Goal: Task Accomplishment & Management: Manage account settings

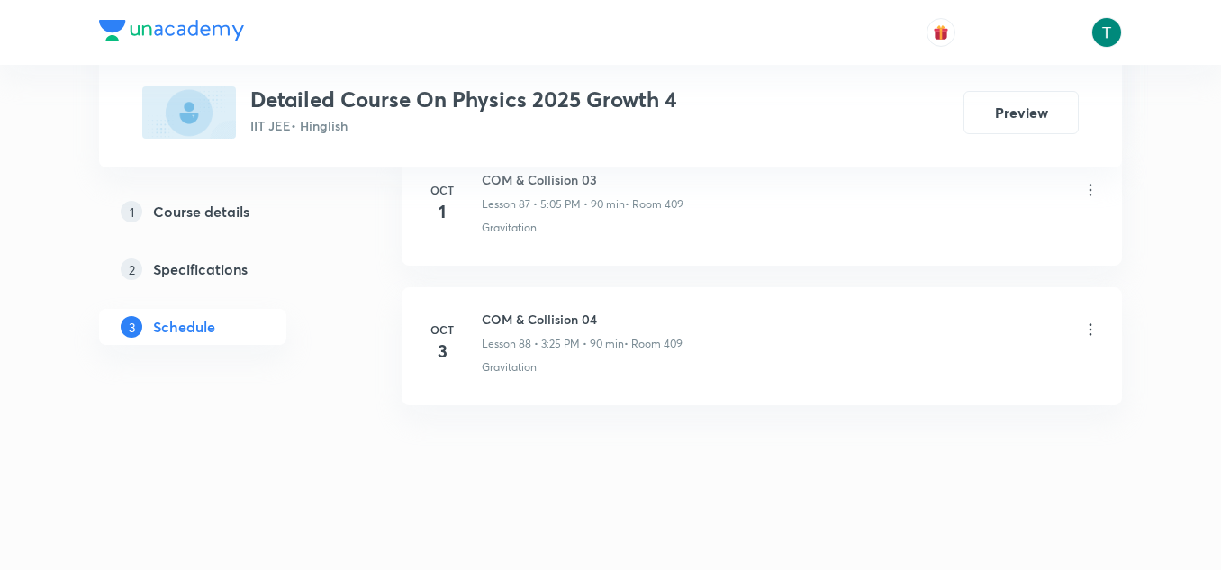
scroll to position [13277, 0]
drag, startPoint x: 485, startPoint y: 302, endPoint x: 640, endPoint y: 293, distance: 155.2
click at [640, 293] on li "[DATE] COM & Collision 04 Lesson 88 • 3:25 PM • 90 min • Room 409 Gravitation" at bounding box center [762, 342] width 721 height 118
copy h6 "COM & Collision 04"
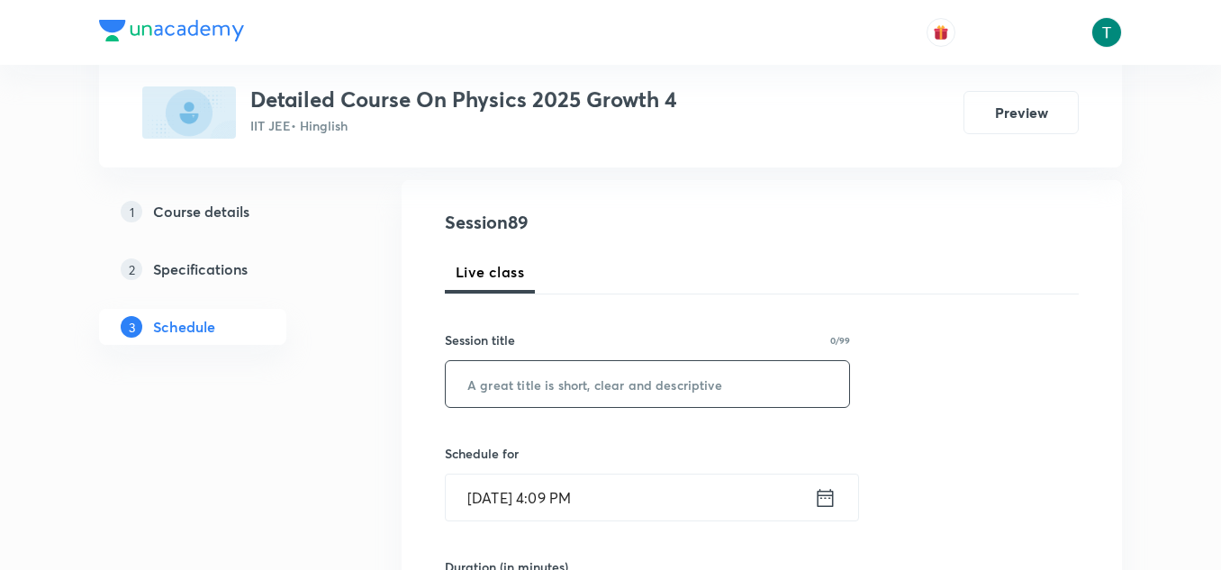
scroll to position [181, 0]
paste input "COM & Collision 04"
click at [559, 364] on input "COM & Collision 04" at bounding box center [648, 383] width 404 height 46
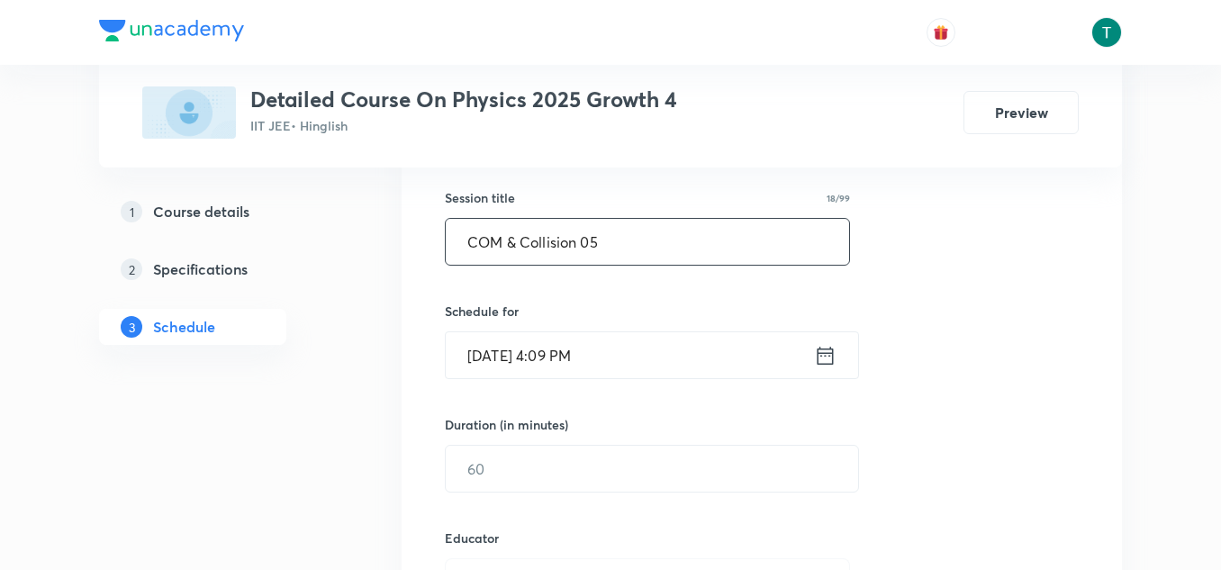
scroll to position [323, 0]
type input "COM & Collision 05"
click at [513, 348] on input "[DATE] 4:09 PM" at bounding box center [630, 354] width 368 height 46
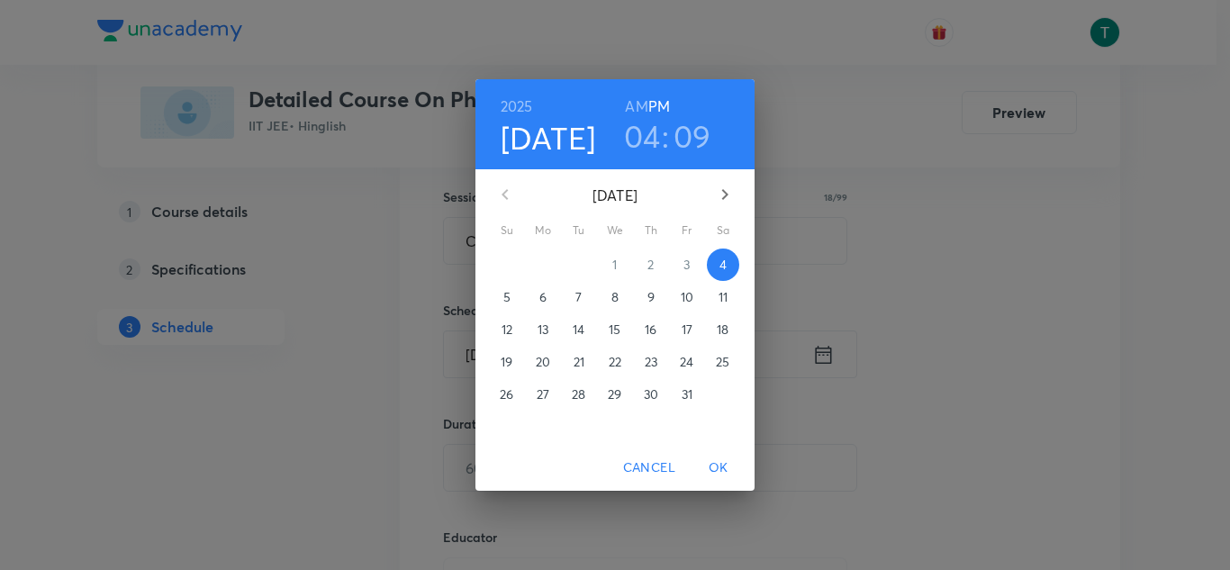
click at [649, 143] on h3 "04" at bounding box center [642, 136] width 37 height 38
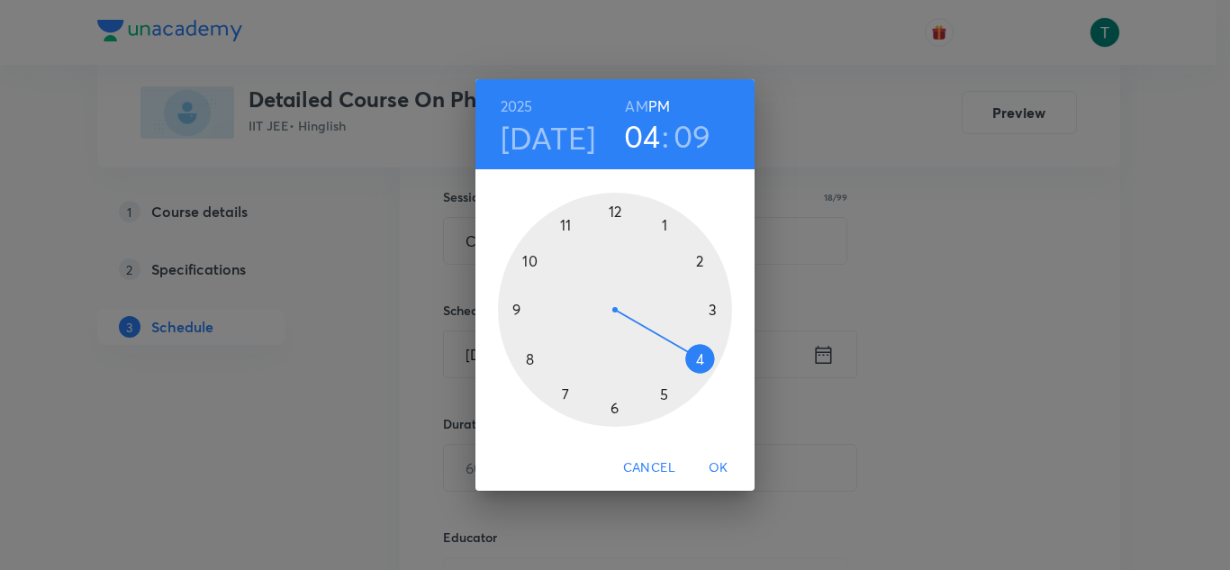
click at [661, 388] on div at bounding box center [615, 310] width 234 height 234
click at [661, 222] on div at bounding box center [615, 310] width 234 height 234
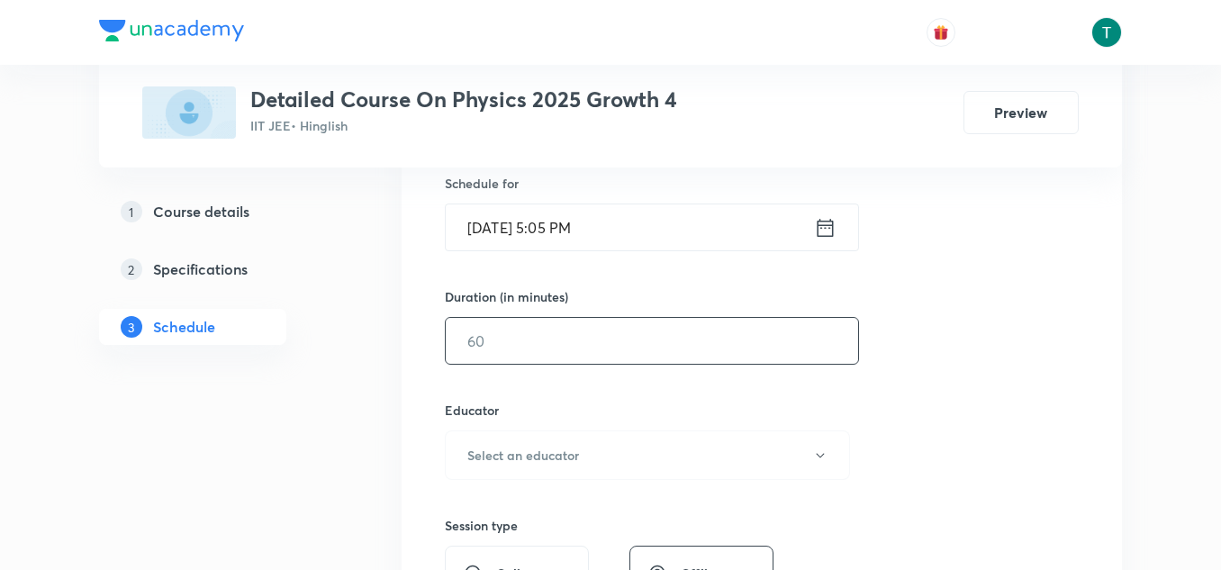
scroll to position [451, 0]
click at [549, 360] on input "text" at bounding box center [652, 340] width 413 height 46
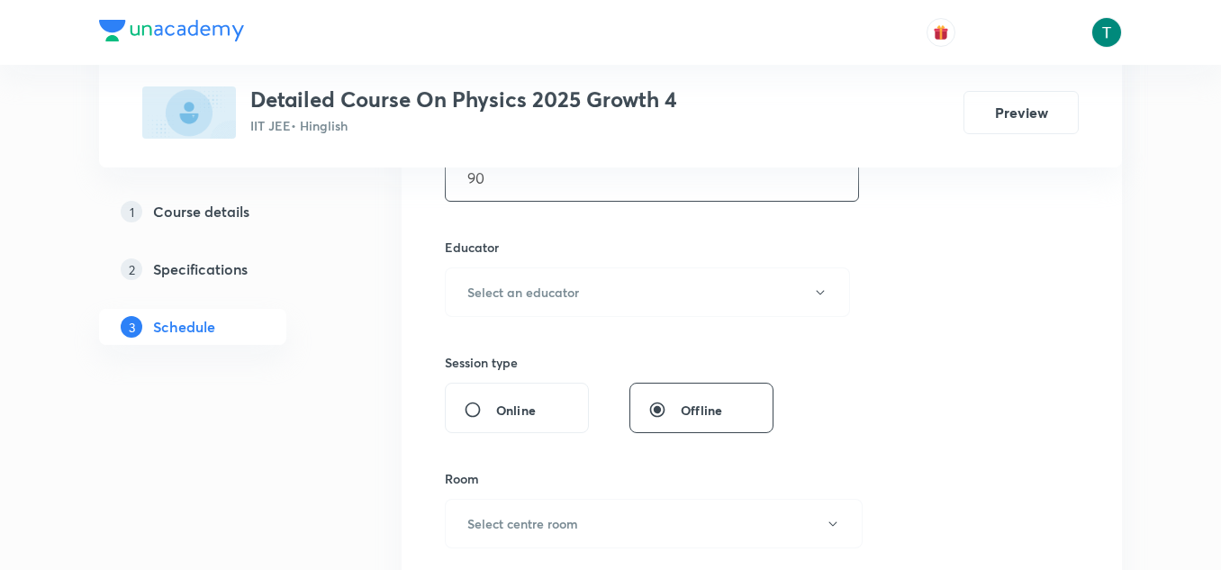
scroll to position [652, 0]
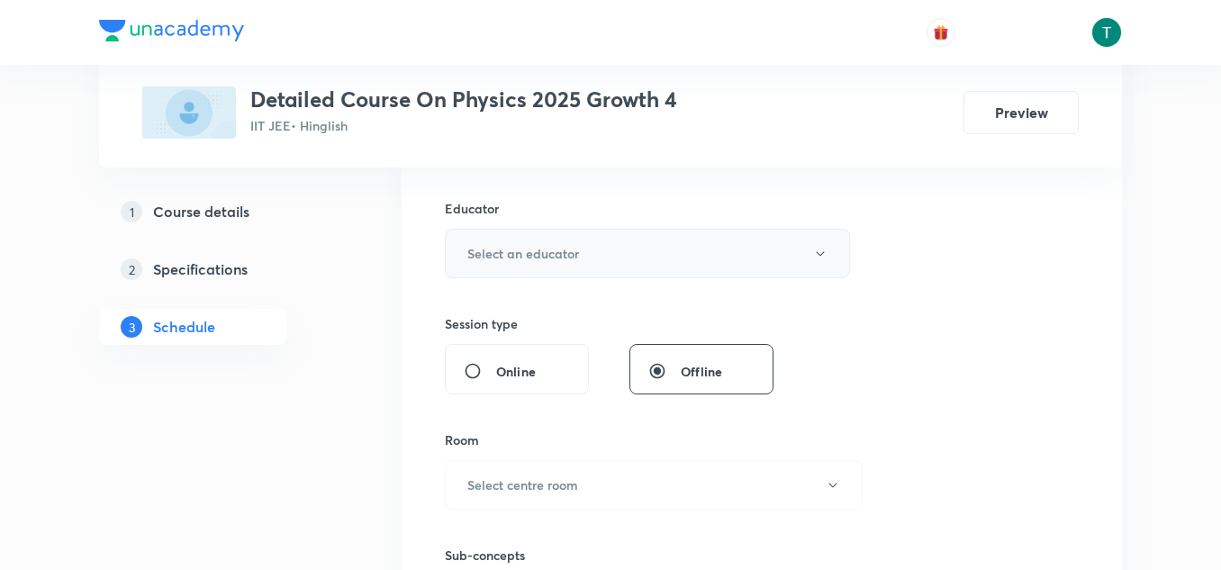
type input "90"
click at [589, 258] on button "Select an educator" at bounding box center [647, 254] width 405 height 50
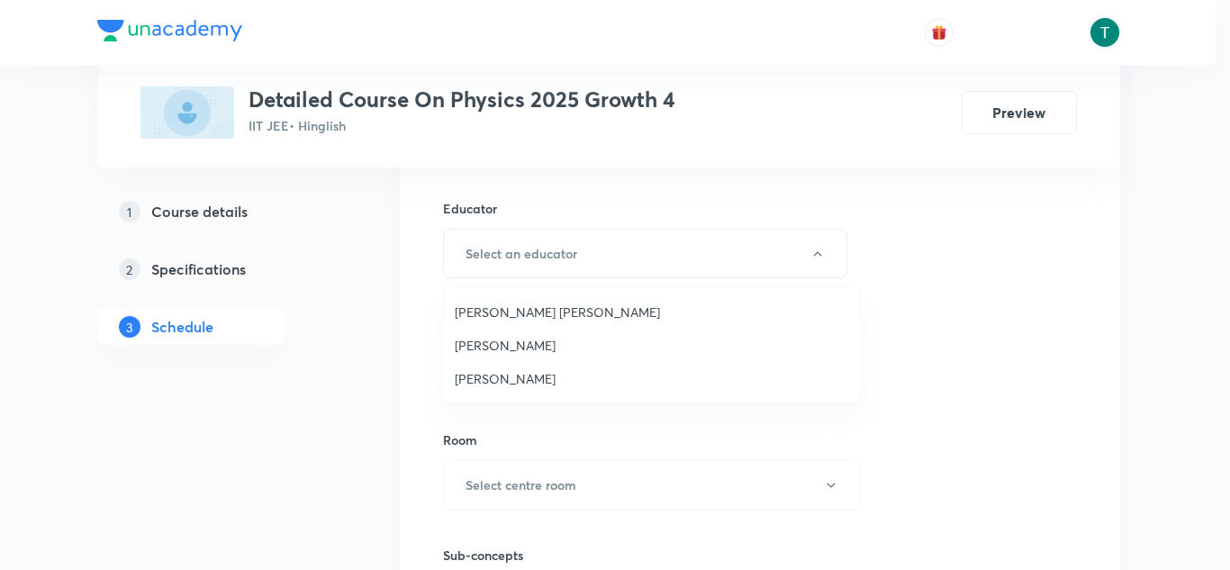
click at [544, 313] on span "[PERSON_NAME] [PERSON_NAME]" at bounding box center [652, 312] width 395 height 19
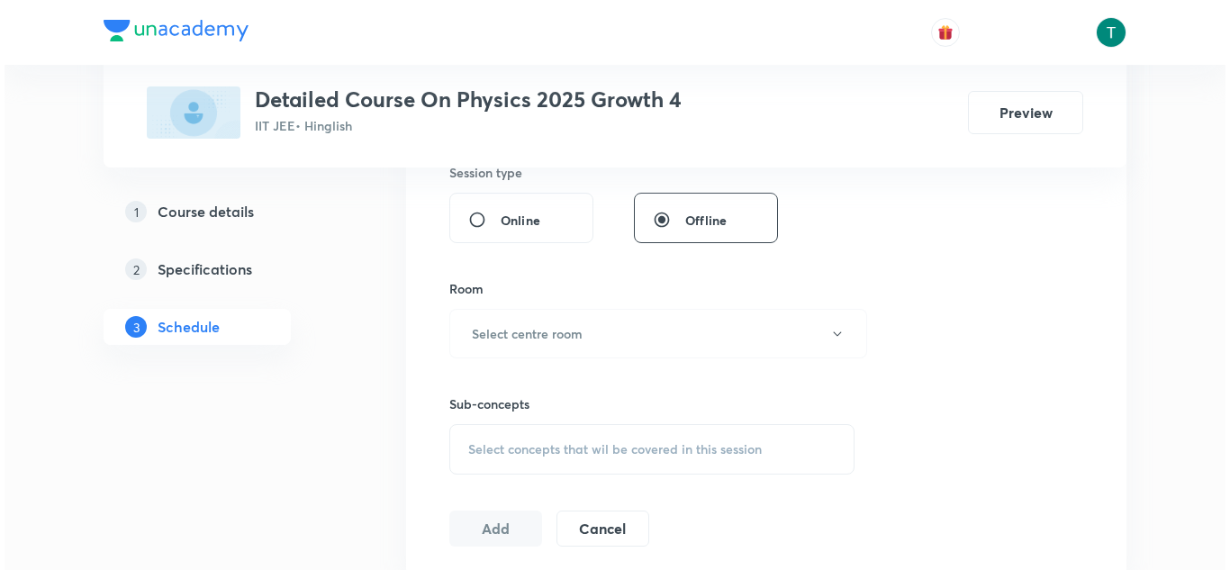
scroll to position [713, 0]
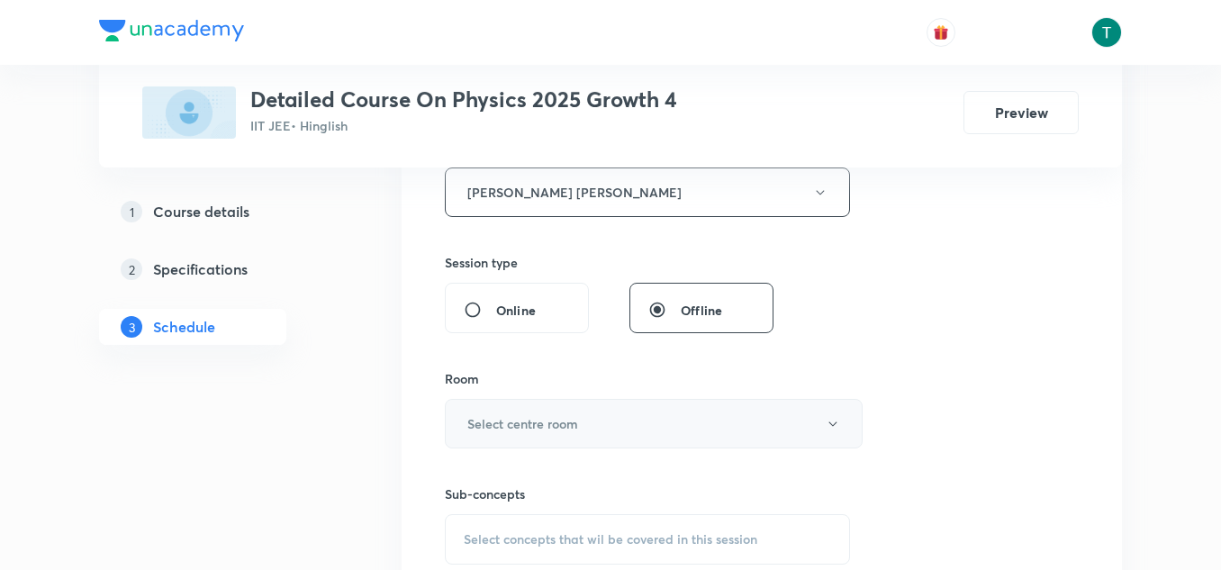
click at [573, 407] on button "Select centre room" at bounding box center [654, 424] width 418 height 50
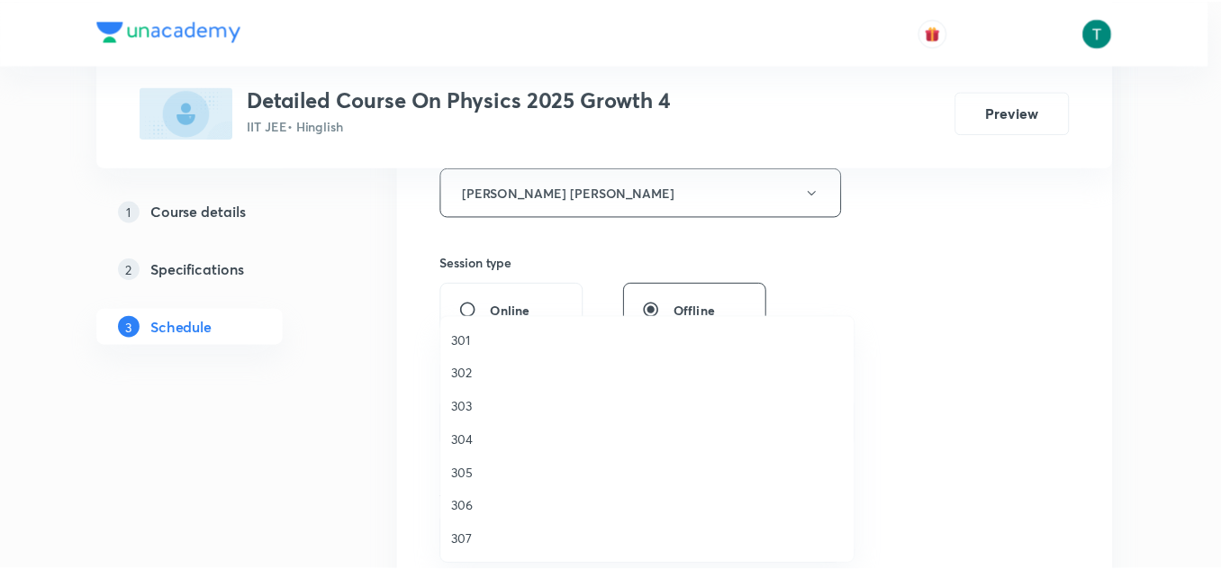
scroll to position [110, 0]
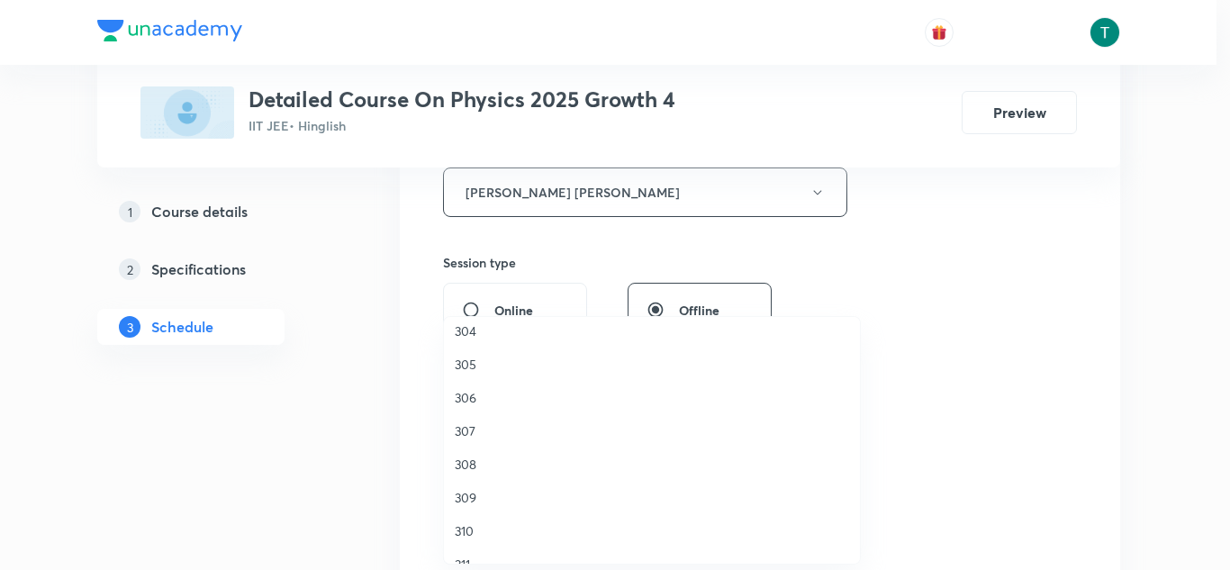
click at [472, 432] on span "307" at bounding box center [652, 431] width 395 height 19
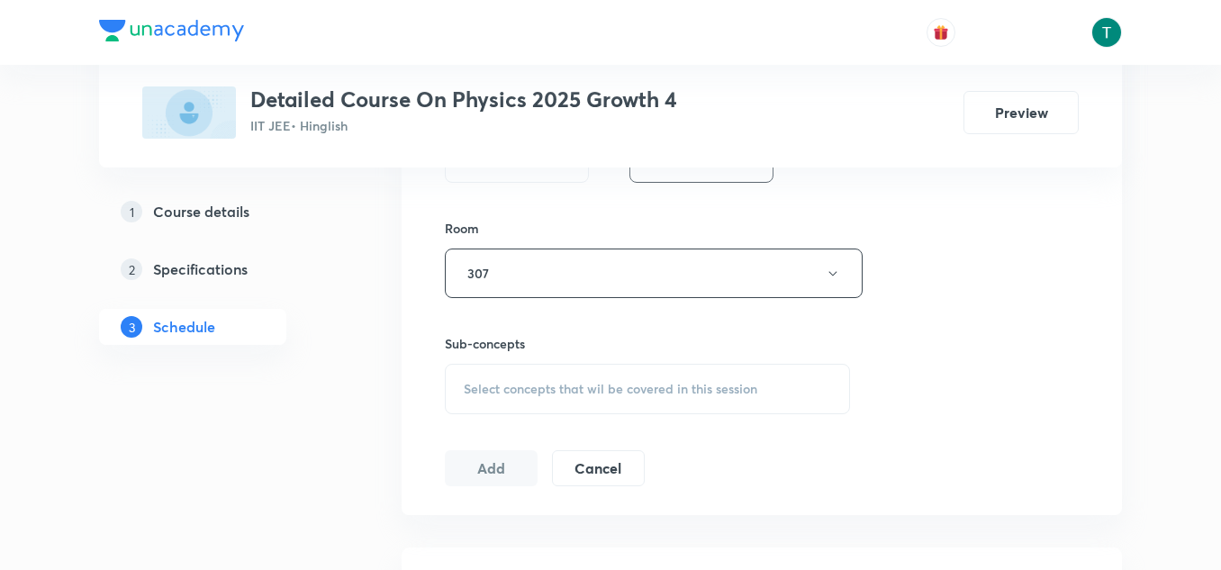
click at [602, 382] on span "Select concepts that wil be covered in this session" at bounding box center [611, 389] width 294 height 14
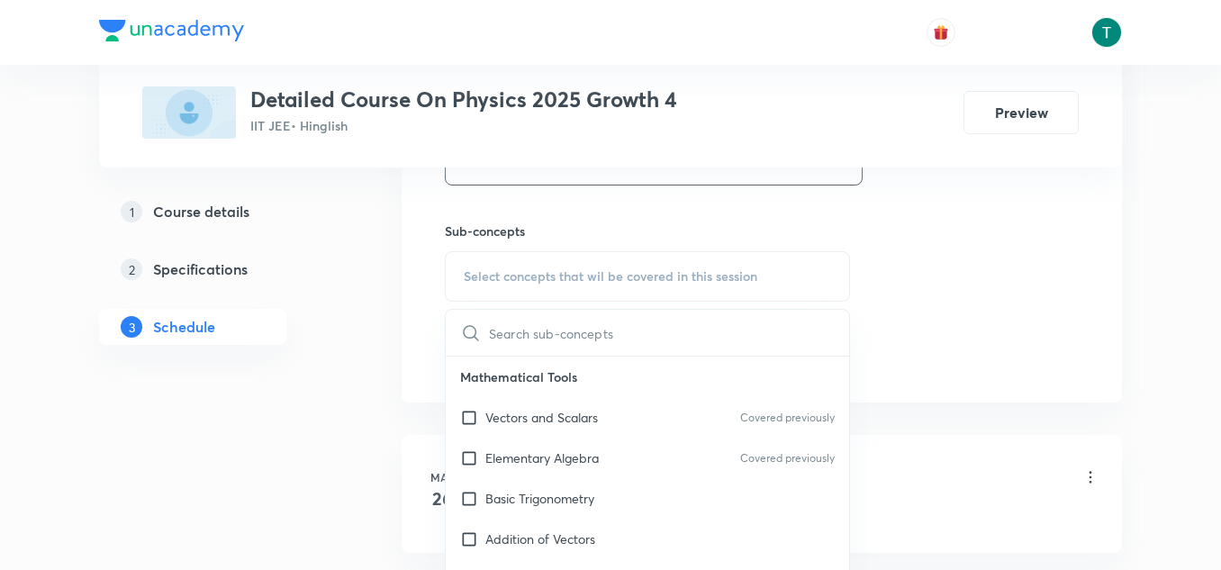
click at [571, 427] on div "Vectors and Scalars Covered previously" at bounding box center [648, 417] width 404 height 41
checkbox input "true"
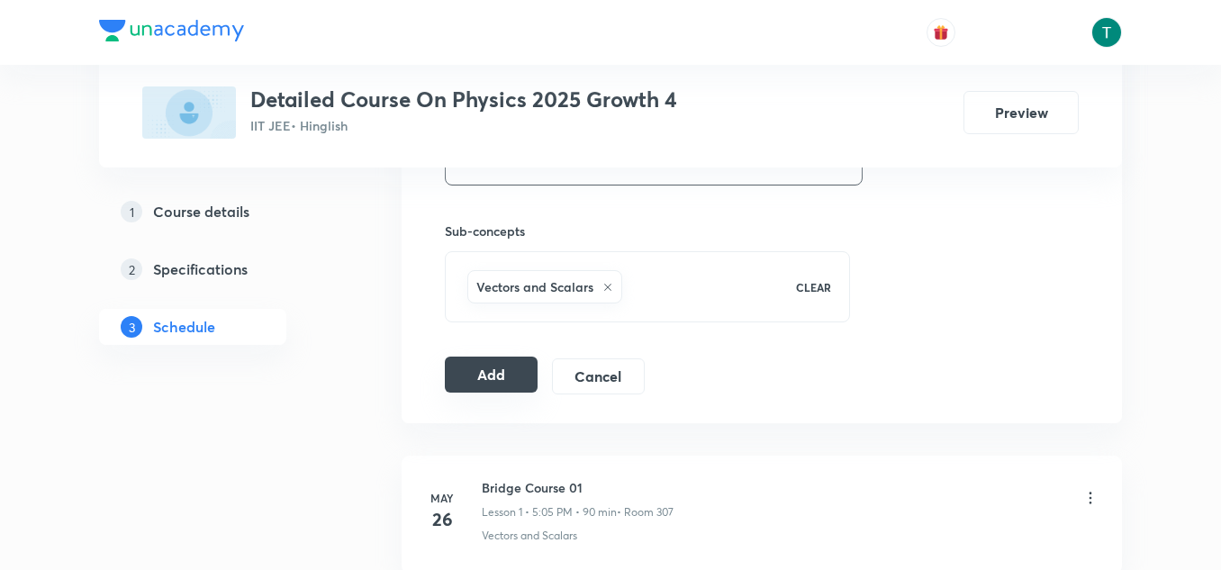
click at [494, 378] on button "Add" at bounding box center [491, 375] width 93 height 36
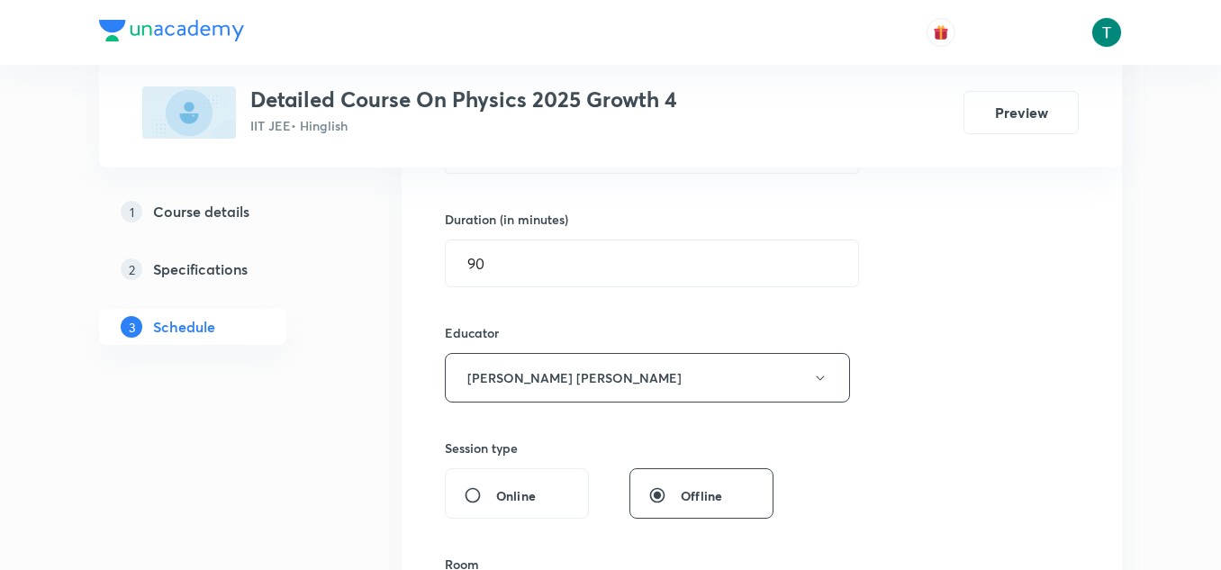
scroll to position [519, 0]
